Goal: Task Accomplishment & Management: Use online tool/utility

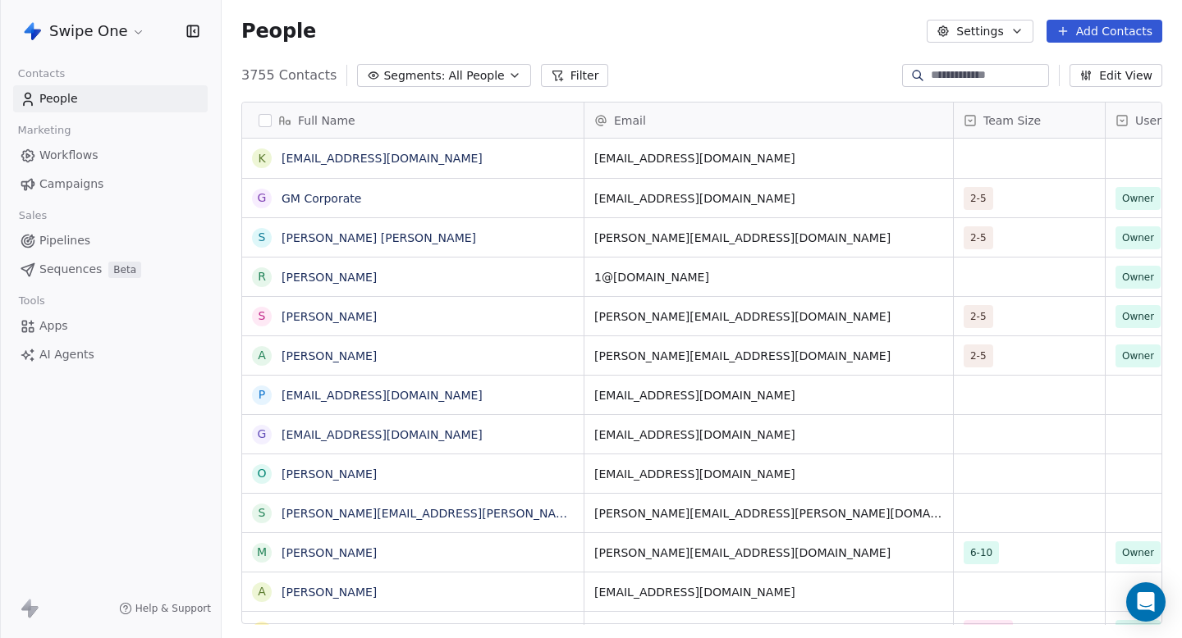
scroll to position [1, 1]
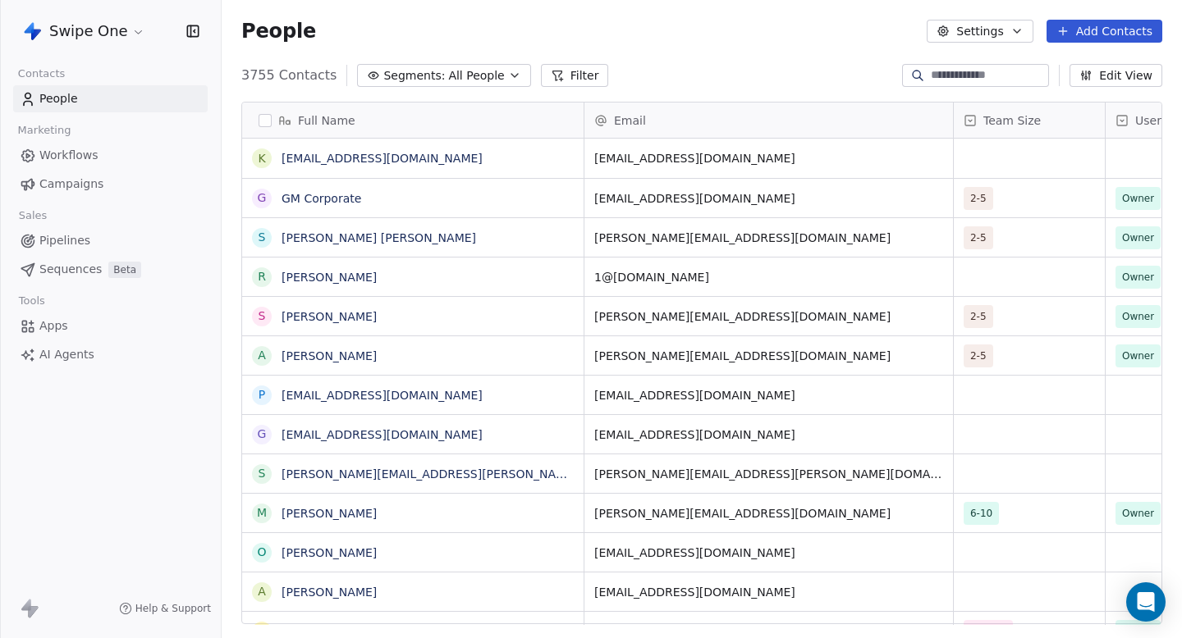
click at [85, 175] on link "Campaigns" at bounding box center [110, 184] width 194 height 27
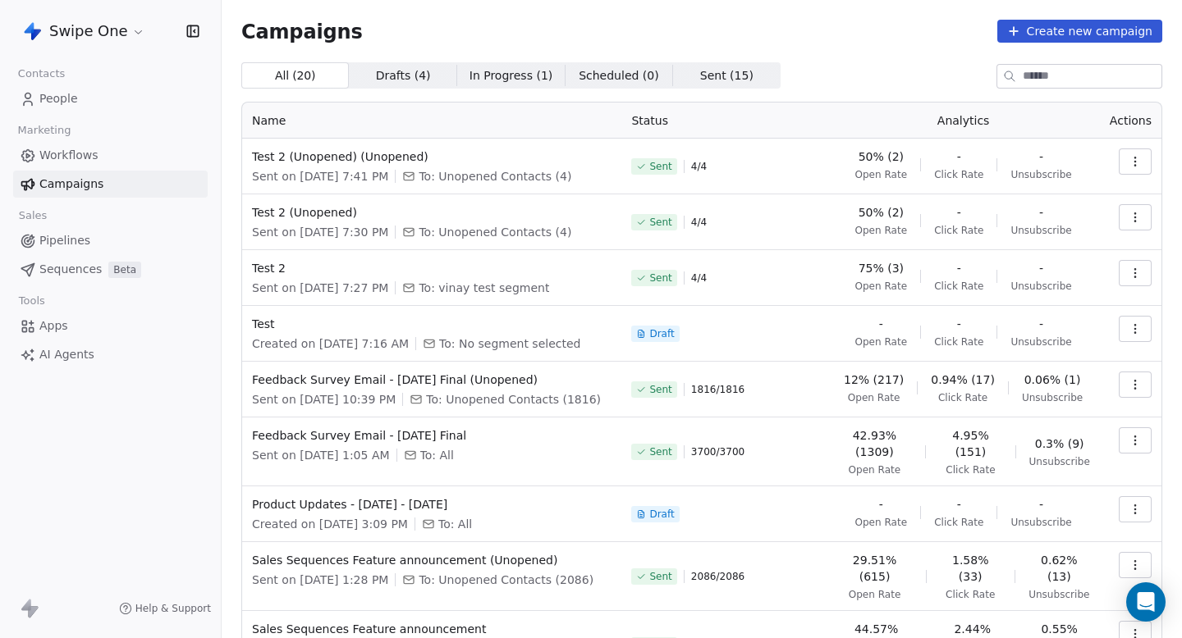
click at [89, 159] on span "Workflows" at bounding box center [68, 155] width 59 height 17
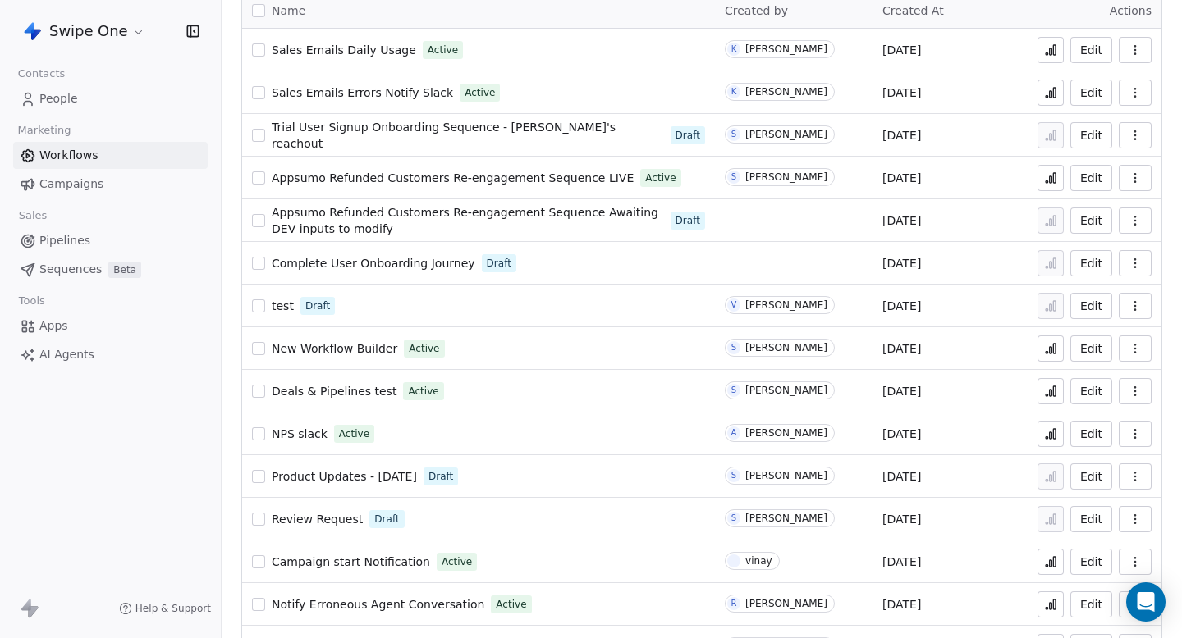
scroll to position [154, 0]
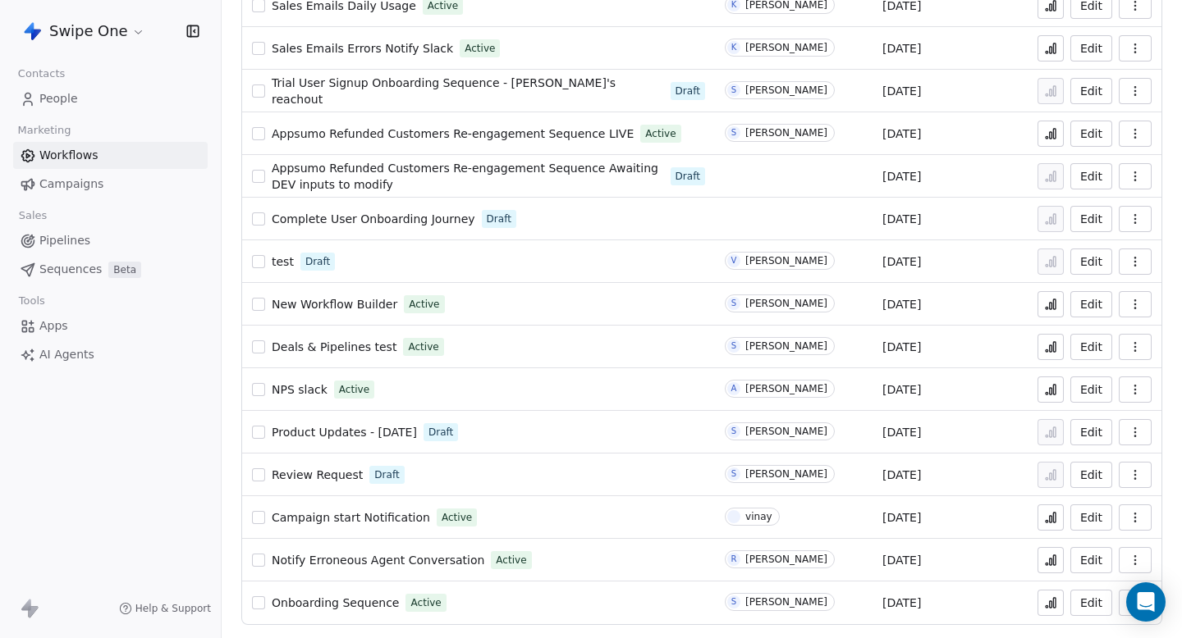
click at [372, 516] on span "Campaign start Notification" at bounding box center [351, 517] width 158 height 13
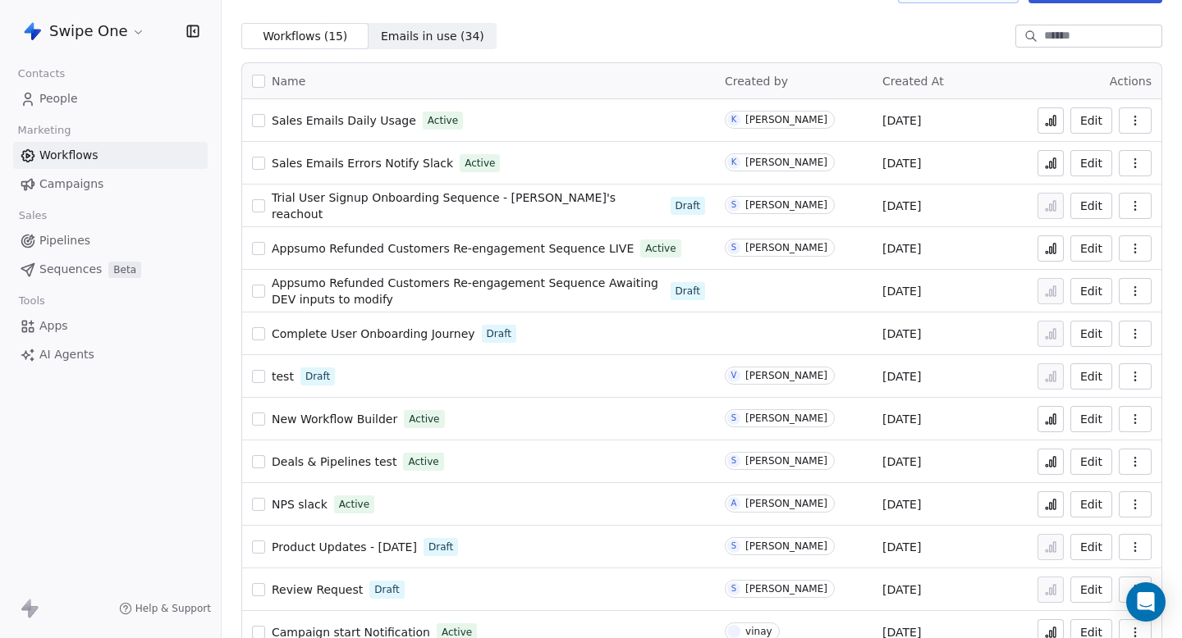
scroll to position [0, 0]
